Goal: Communication & Community: Connect with others

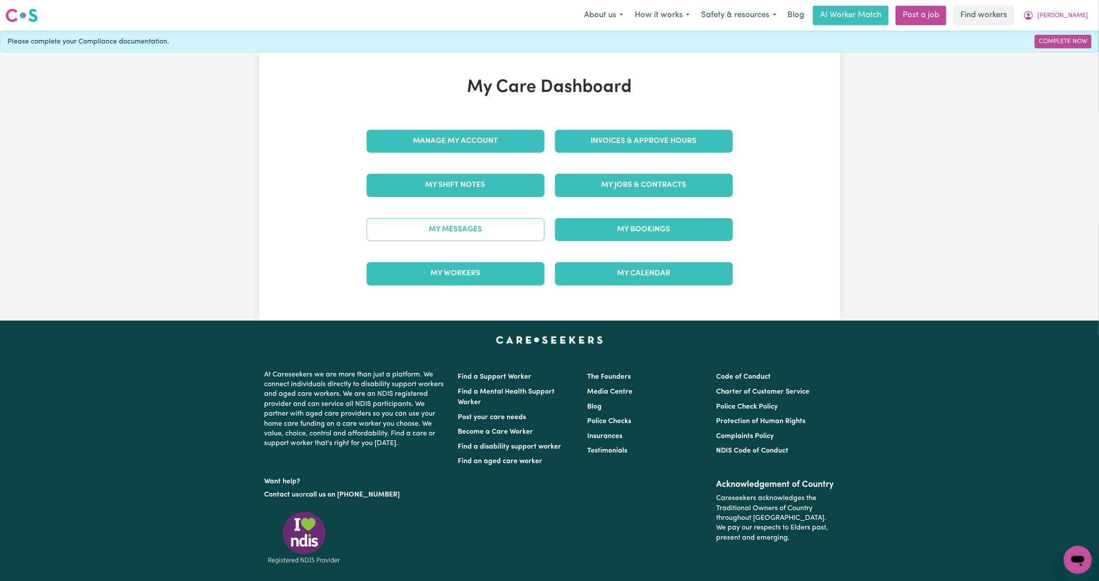
click at [465, 228] on link "My Messages" at bounding box center [456, 229] width 178 height 23
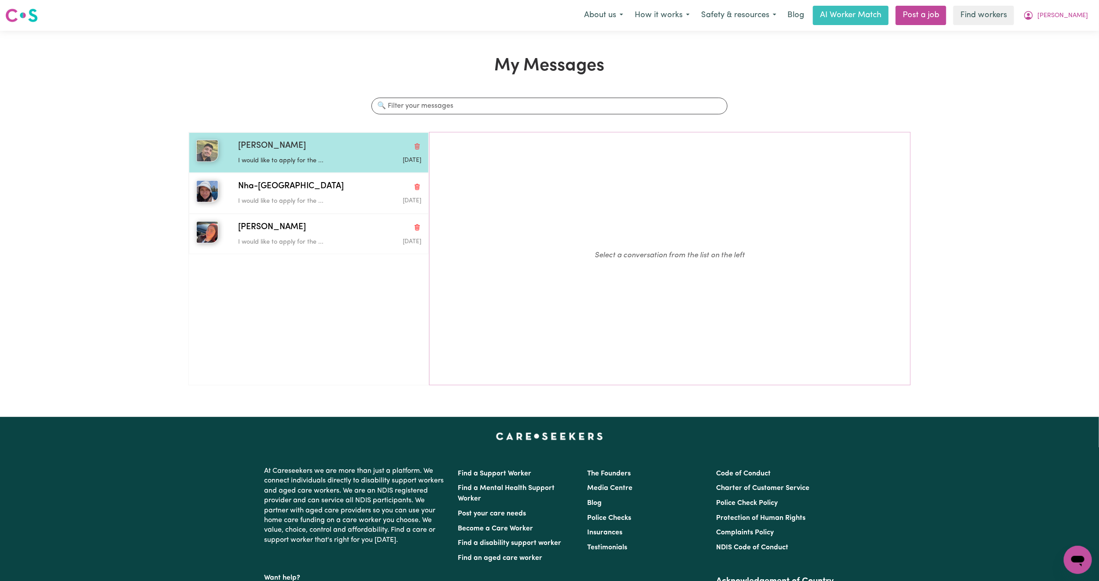
click at [338, 153] on div "I would like to apply for the ..." at bounding box center [299, 159] width 122 height 13
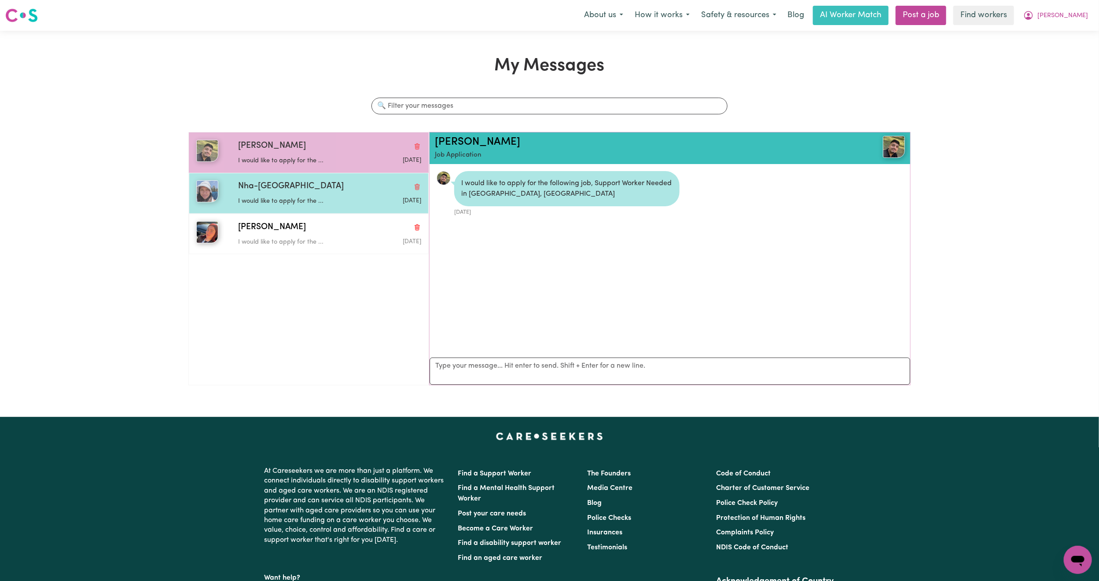
scroll to position [6, 0]
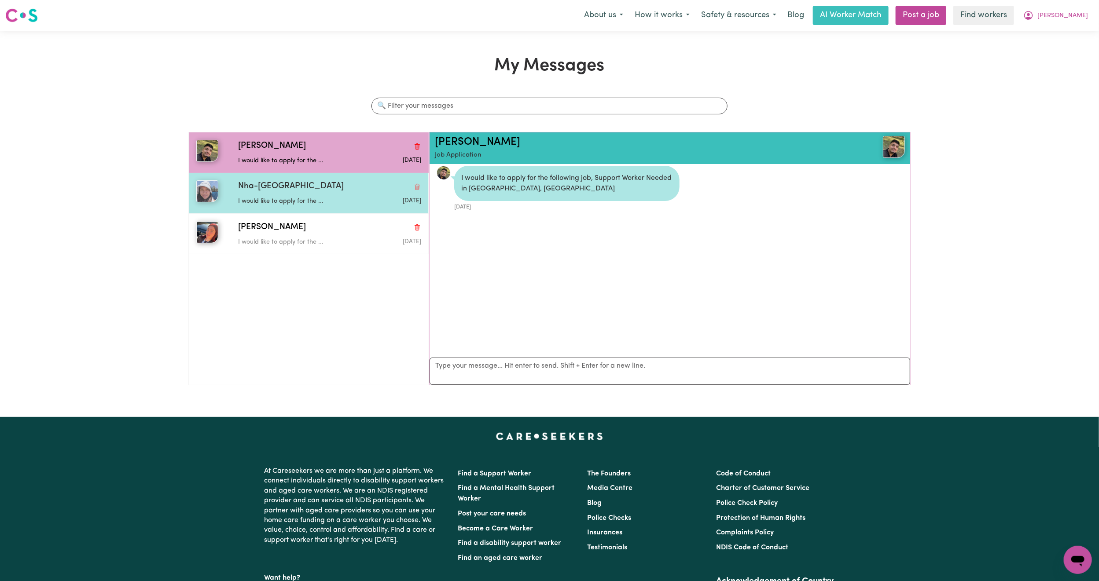
click at [301, 195] on div "I would like to apply for the ..." at bounding box center [299, 199] width 122 height 13
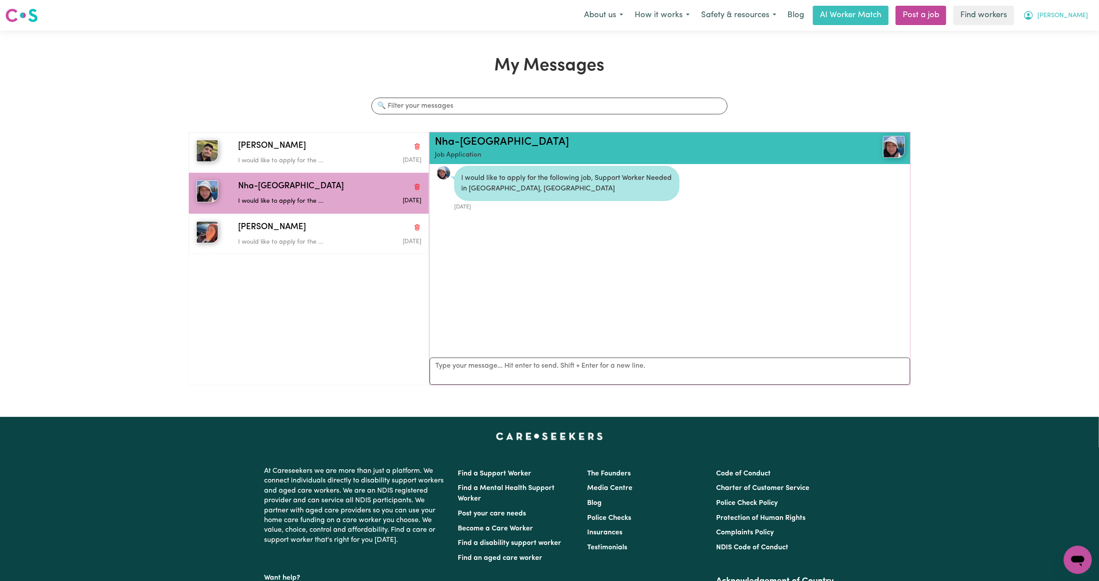
click at [1084, 19] on span "[PERSON_NAME]" at bounding box center [1062, 16] width 51 height 10
click at [1067, 29] on link "My Dashboard" at bounding box center [1059, 34] width 70 height 17
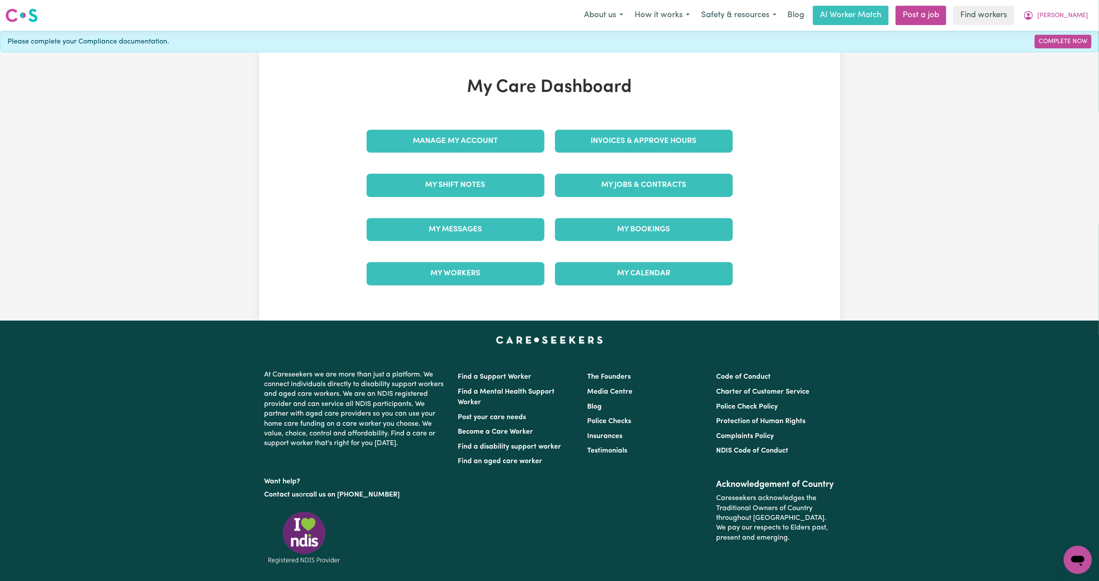
click at [667, 199] on div "My Jobs & Contracts" at bounding box center [644, 185] width 188 height 44
click at [671, 192] on link "My Jobs & Contracts" at bounding box center [644, 185] width 178 height 23
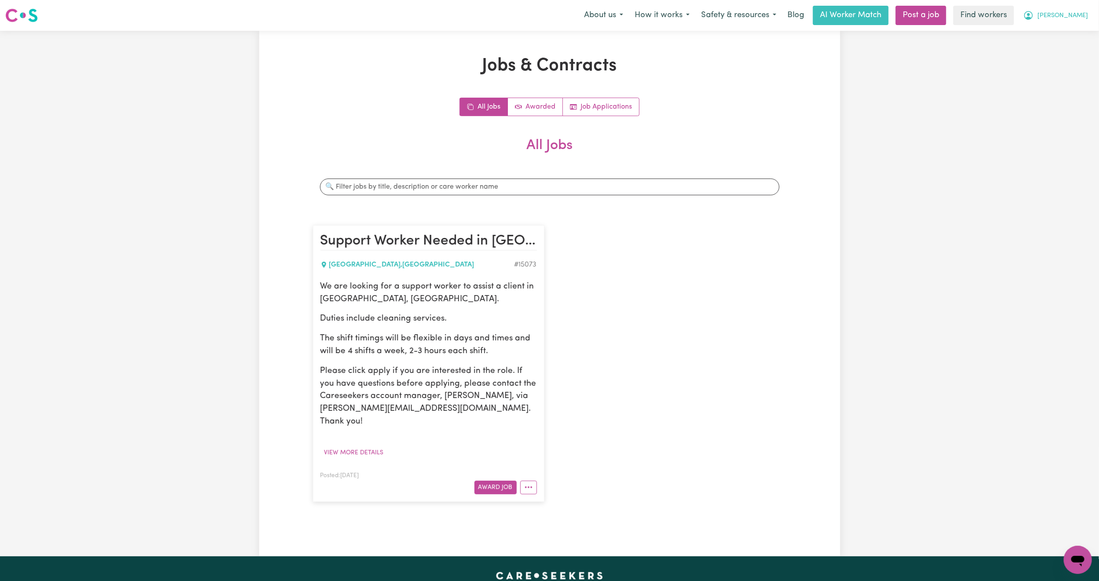
click at [1087, 15] on button "[PERSON_NAME]" at bounding box center [1055, 15] width 76 height 18
click at [1068, 40] on link "My Dashboard" at bounding box center [1059, 34] width 70 height 17
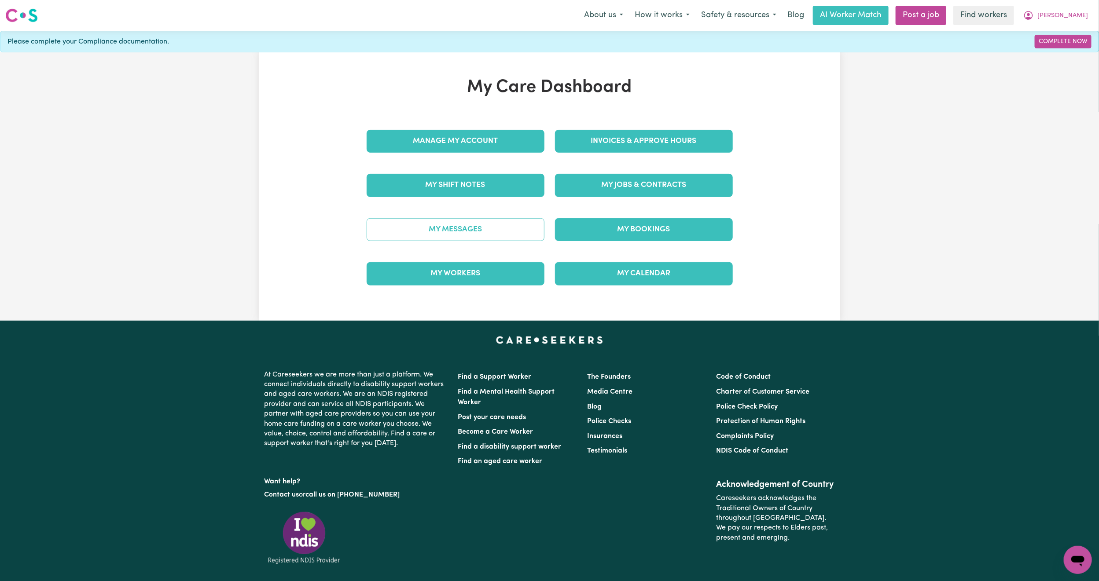
click at [497, 236] on link "My Messages" at bounding box center [456, 229] width 178 height 23
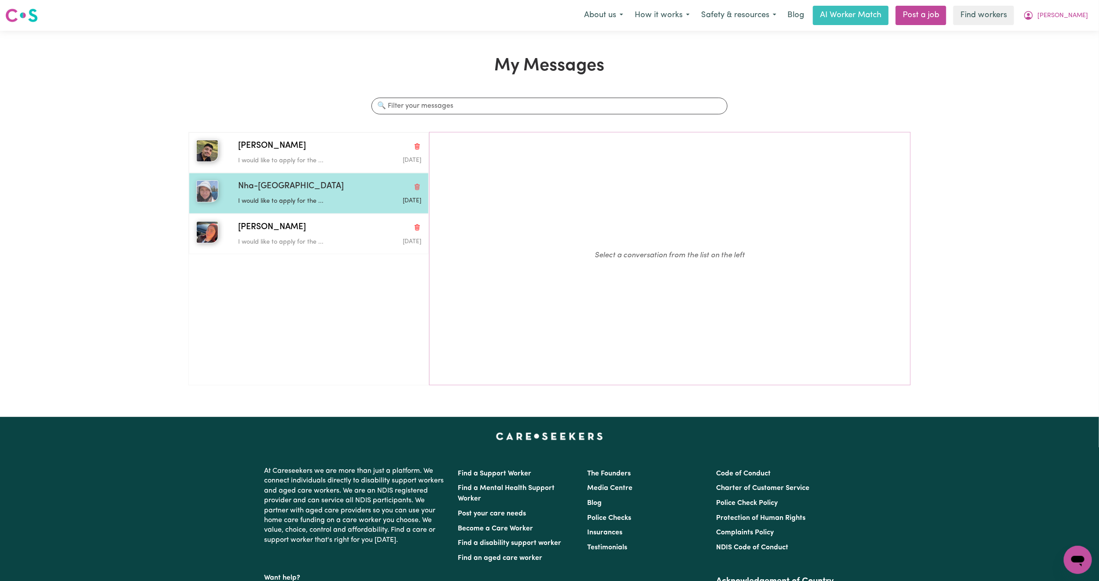
click at [336, 185] on div "Nha-[GEOGRAPHIC_DATA]" at bounding box center [329, 186] width 183 height 13
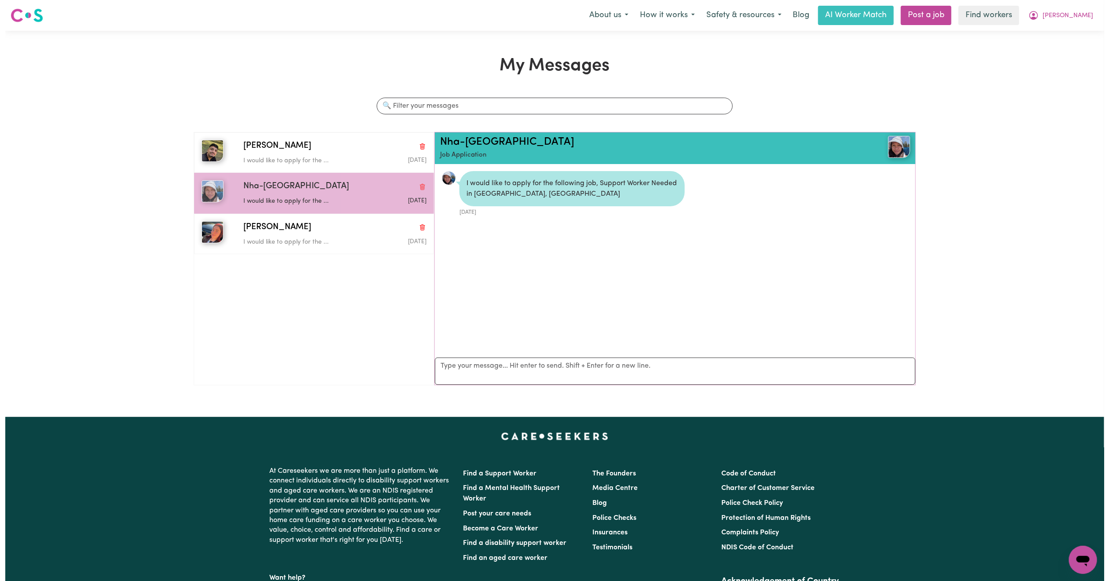
scroll to position [6, 0]
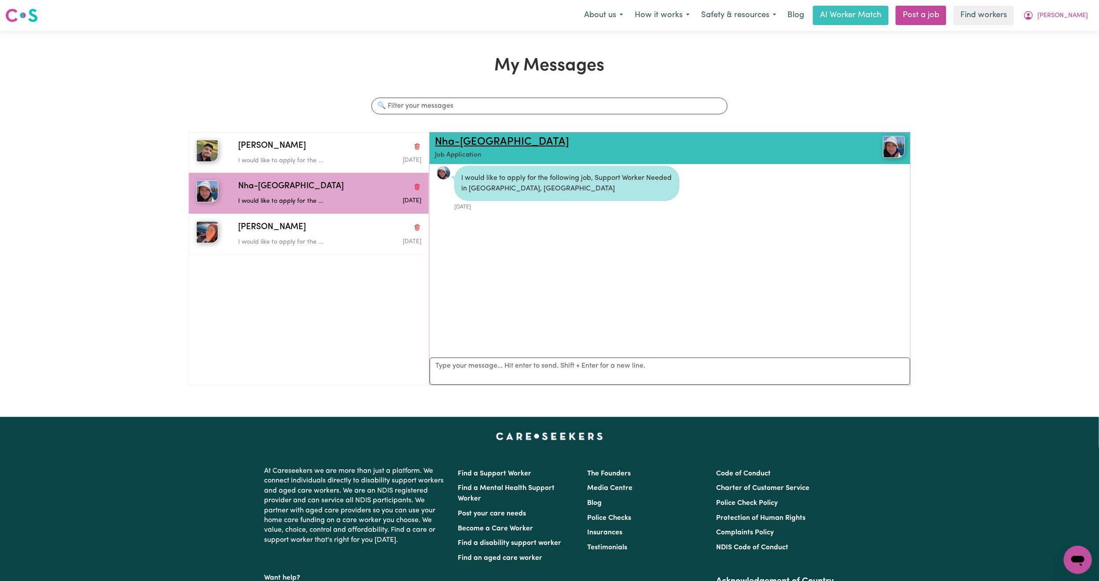
click at [465, 144] on link "Nha-[GEOGRAPHIC_DATA]" at bounding box center [502, 142] width 134 height 11
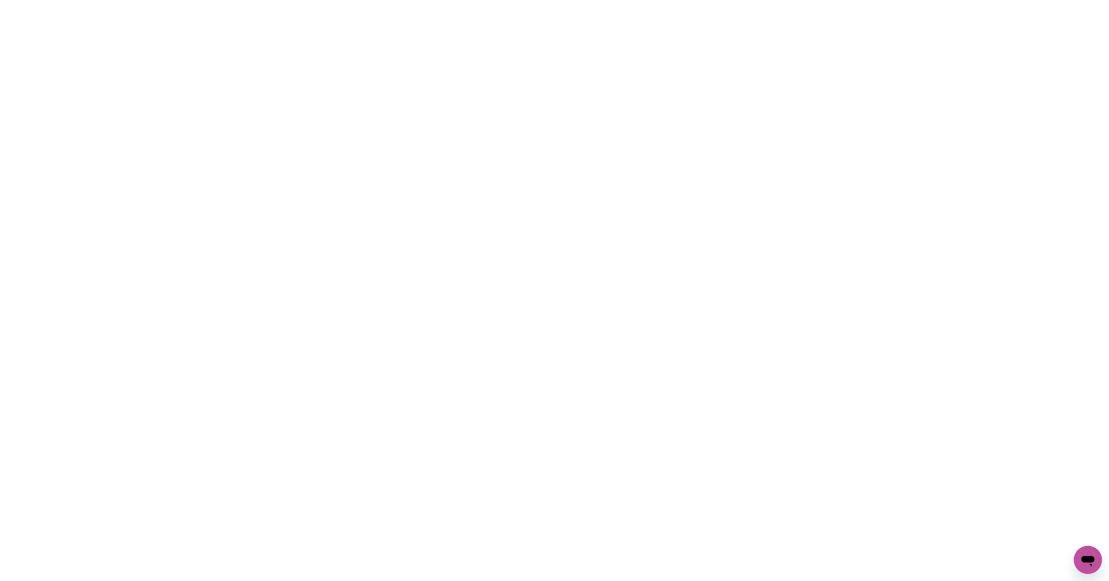
click at [115, 0] on html at bounding box center [554, 0] width 1109 height 0
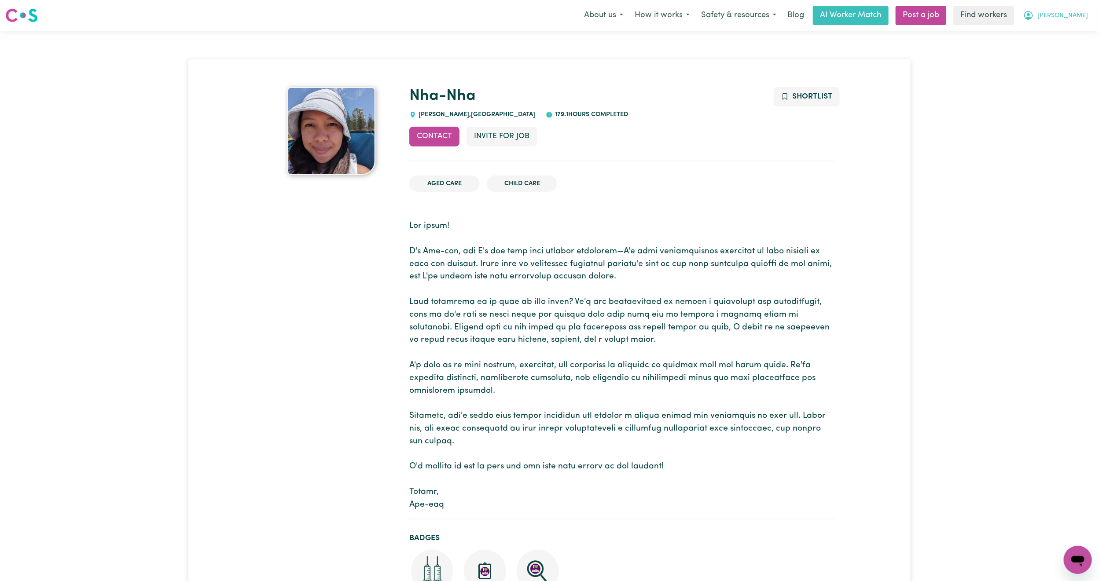
drag, startPoint x: 1085, startPoint y: 16, endPoint x: 1079, endPoint y: 19, distance: 7.1
click at [1084, 16] on button "[PERSON_NAME]" at bounding box center [1055, 15] width 76 height 18
click at [1053, 54] on link "Logout" at bounding box center [1059, 50] width 70 height 17
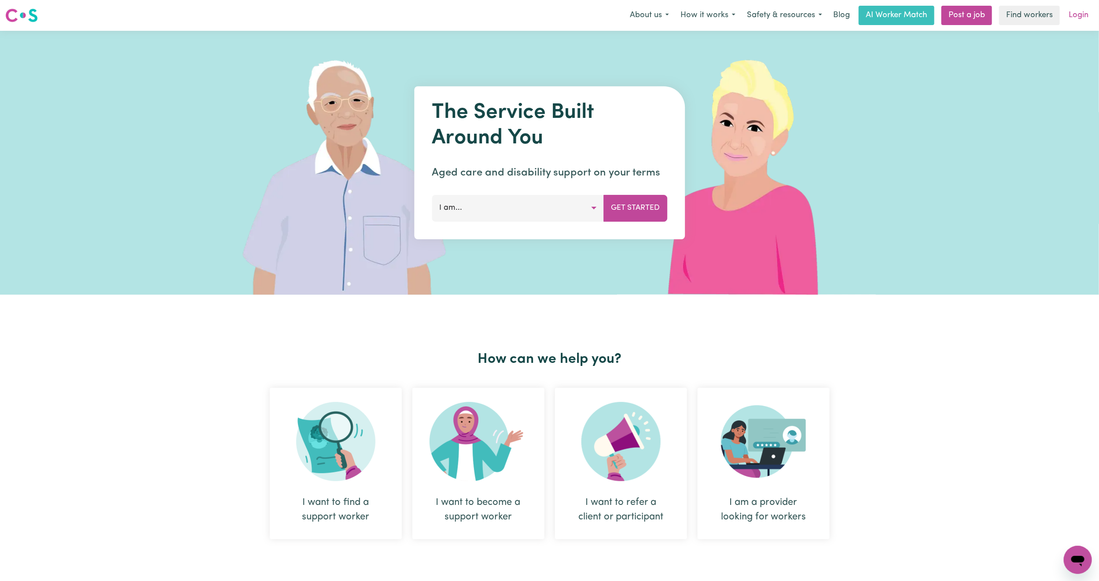
click at [1083, 19] on link "Login" at bounding box center [1078, 15] width 30 height 19
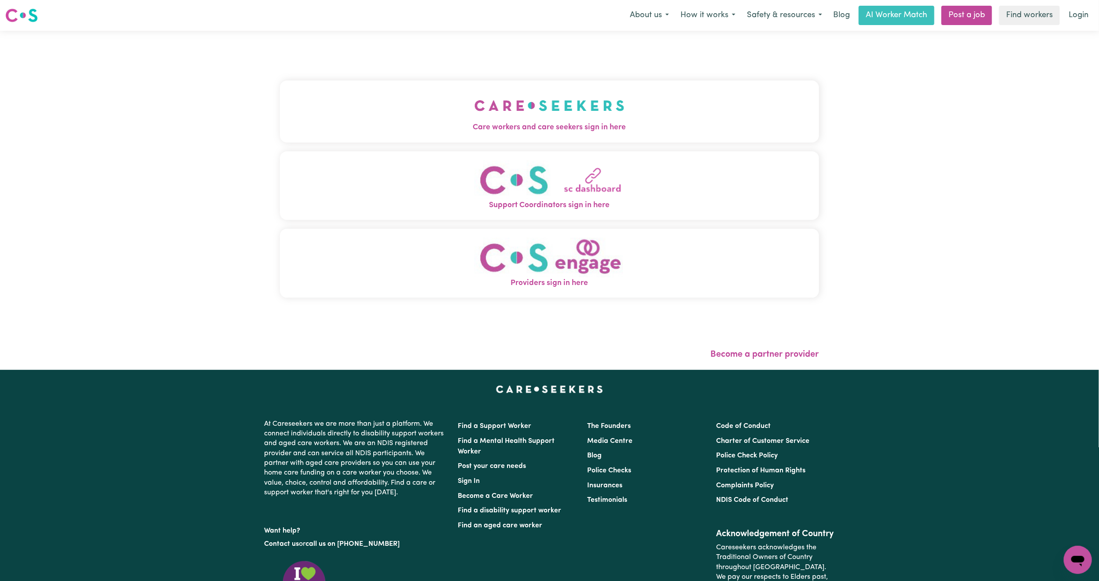
click at [564, 130] on div "Care workers and care seekers sign in here Support Coordinators sign in here Pr…" at bounding box center [550, 200] width 550 height 339
click at [492, 118] on img "Care workers and care seekers sign in here" at bounding box center [549, 105] width 150 height 33
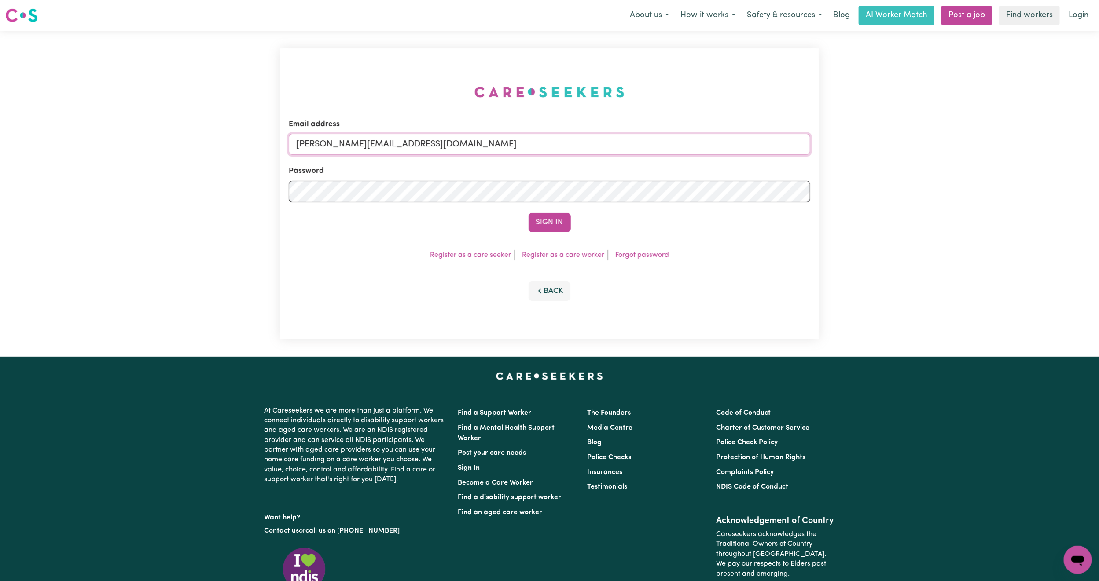
click at [371, 140] on input "mikayla+engage@careseekers.com.au" at bounding box center [549, 144] width 521 height 21
click at [745, 198] on form "Email address superuser~mikayla@careseekers.com.au Password Sign In" at bounding box center [549, 176] width 521 height 114
type input "superuser~djvine@spin.net.au"
click at [547, 223] on button "Sign In" at bounding box center [549, 222] width 42 height 19
